Goal: Transaction & Acquisition: Obtain resource

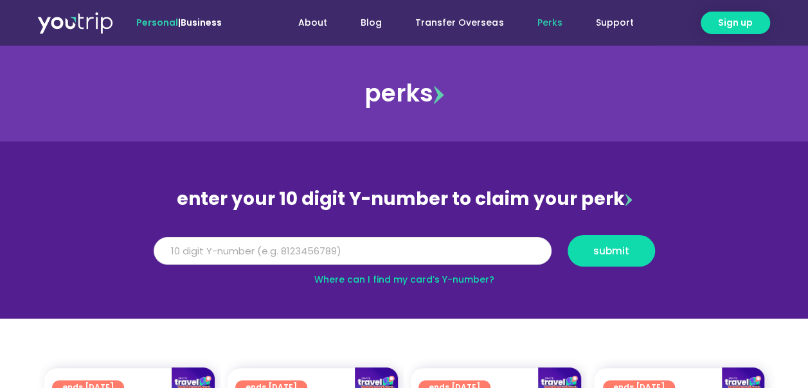
click at [302, 256] on input "Y Number" at bounding box center [353, 251] width 398 height 28
type input "5162400032471299"
click at [598, 256] on span "submit" at bounding box center [611, 251] width 36 height 10
drag, startPoint x: 265, startPoint y: 246, endPoint x: 82, endPoint y: 236, distance: 183.5
click at [82, 237] on section "enter your 10 digit Y-number to claim your perk Y Number 5162400032471299 submi…" at bounding box center [404, 229] width 808 height 177
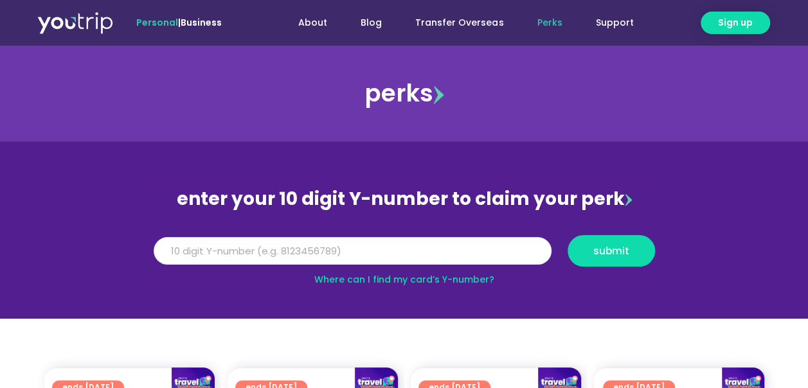
drag, startPoint x: 383, startPoint y: 259, endPoint x: 386, endPoint y: 252, distance: 7.5
click at [386, 253] on input "Y Number" at bounding box center [353, 251] width 398 height 28
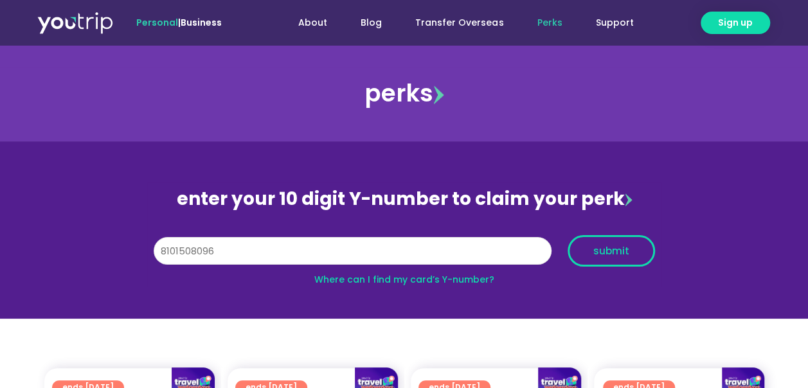
type input "8101508096"
click at [611, 252] on span "submit" at bounding box center [611, 251] width 36 height 10
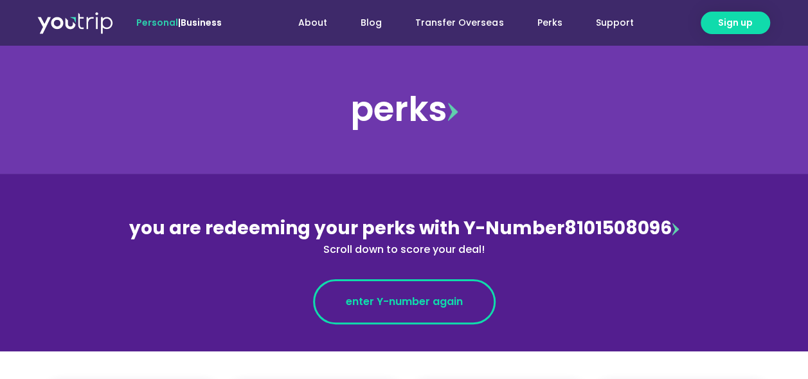
click at [377, 303] on span "enter Y-number again" at bounding box center [404, 301] width 117 height 15
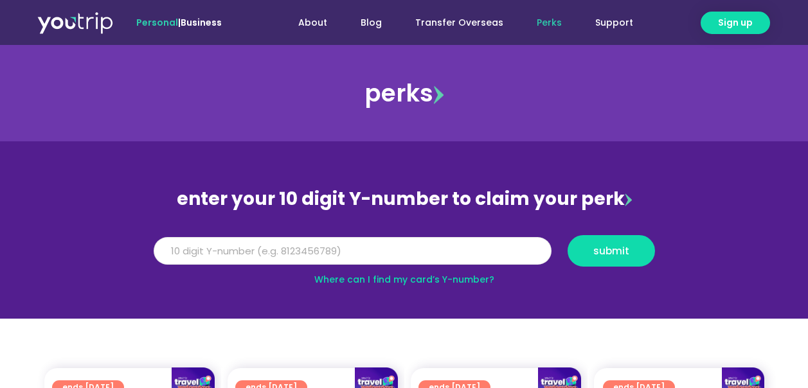
click at [360, 253] on input "Y Number" at bounding box center [353, 251] width 398 height 28
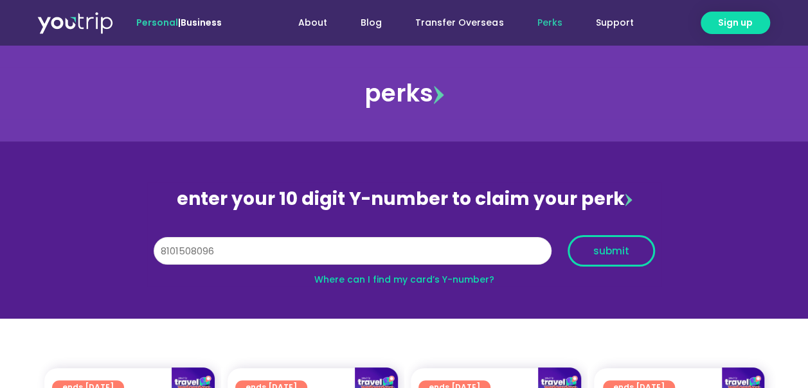
type input "8101508096"
click at [593, 252] on span "submit" at bounding box center [612, 251] width 66 height 10
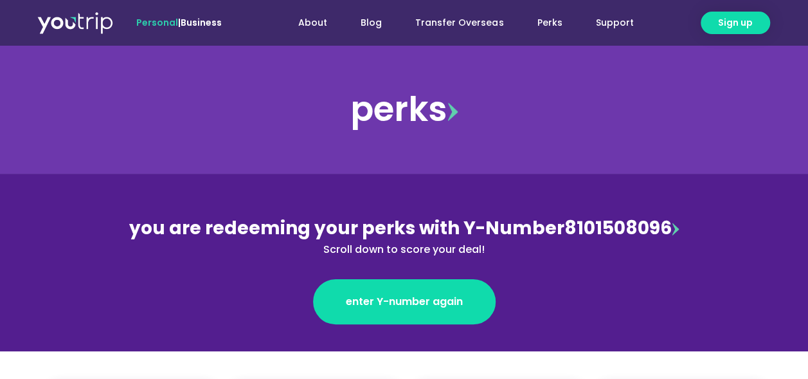
click at [676, 231] on img at bounding box center [675, 228] width 7 height 13
click at [673, 229] on img at bounding box center [675, 228] width 7 height 13
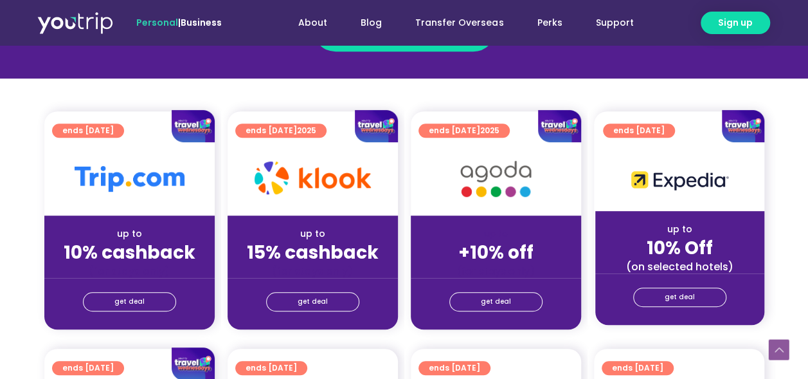
scroll to position [278, 0]
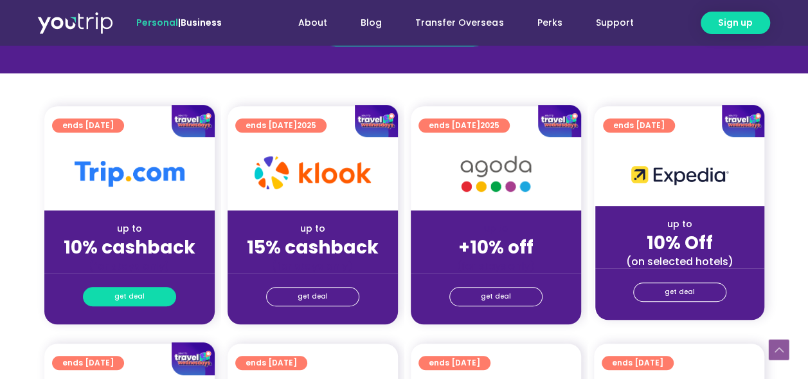
click at [141, 298] on span "get deal" at bounding box center [129, 296] width 30 height 18
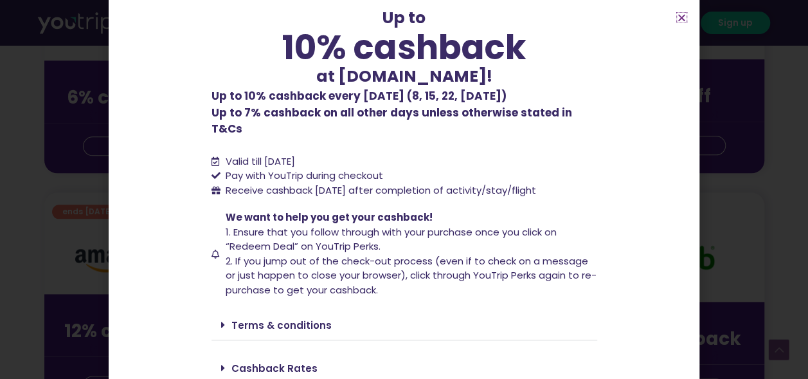
scroll to position [95, 0]
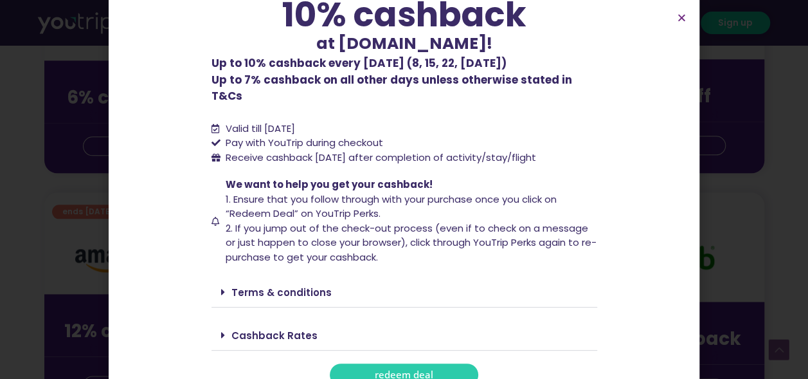
click at [389, 370] on span "redeem deal" at bounding box center [404, 375] width 59 height 10
